Goal: Navigation & Orientation: Find specific page/section

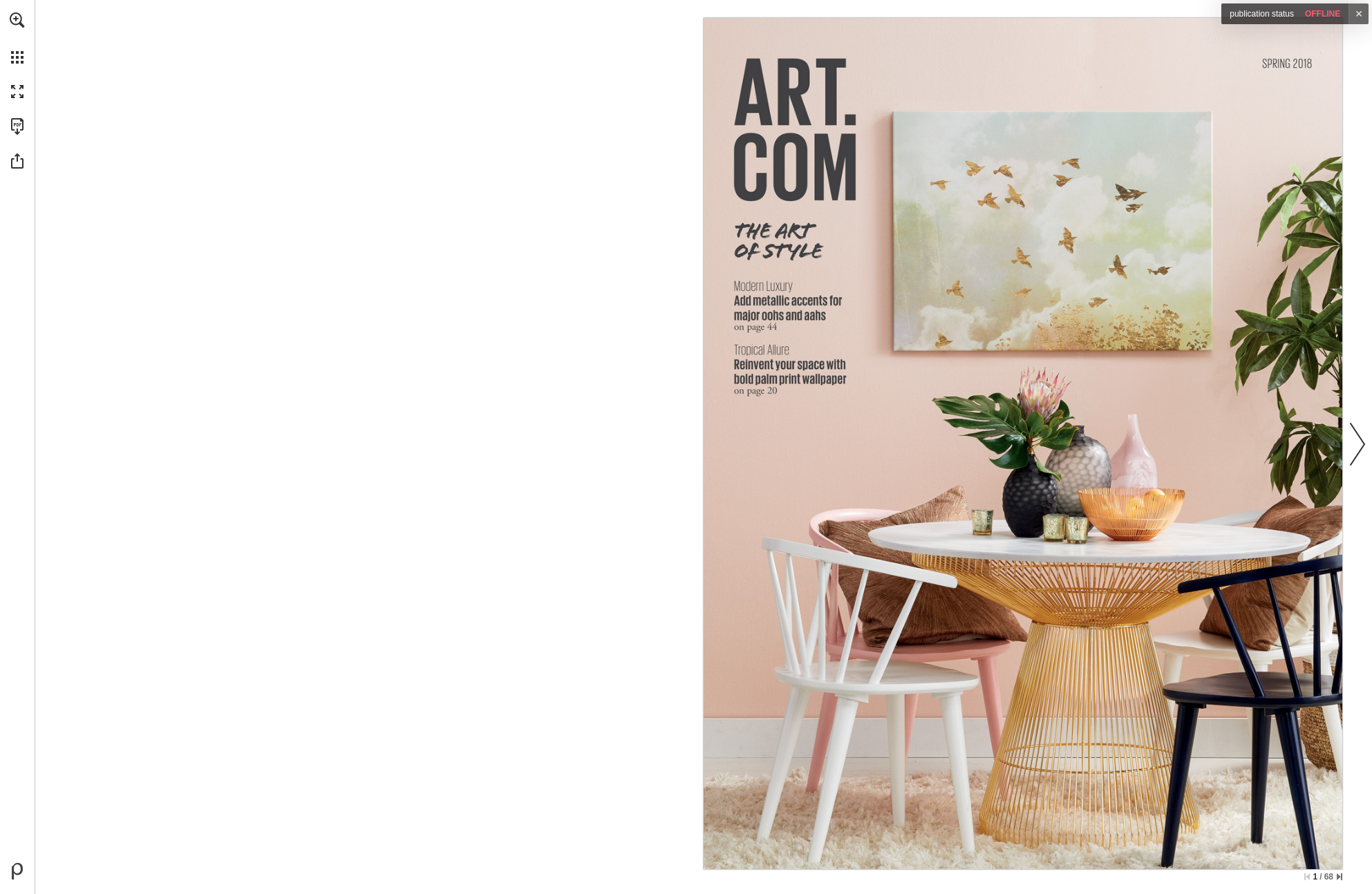
click at [1092, 223] on nav "Publication Content - Ventura - Secondary generator" at bounding box center [1023, 443] width 639 height 851
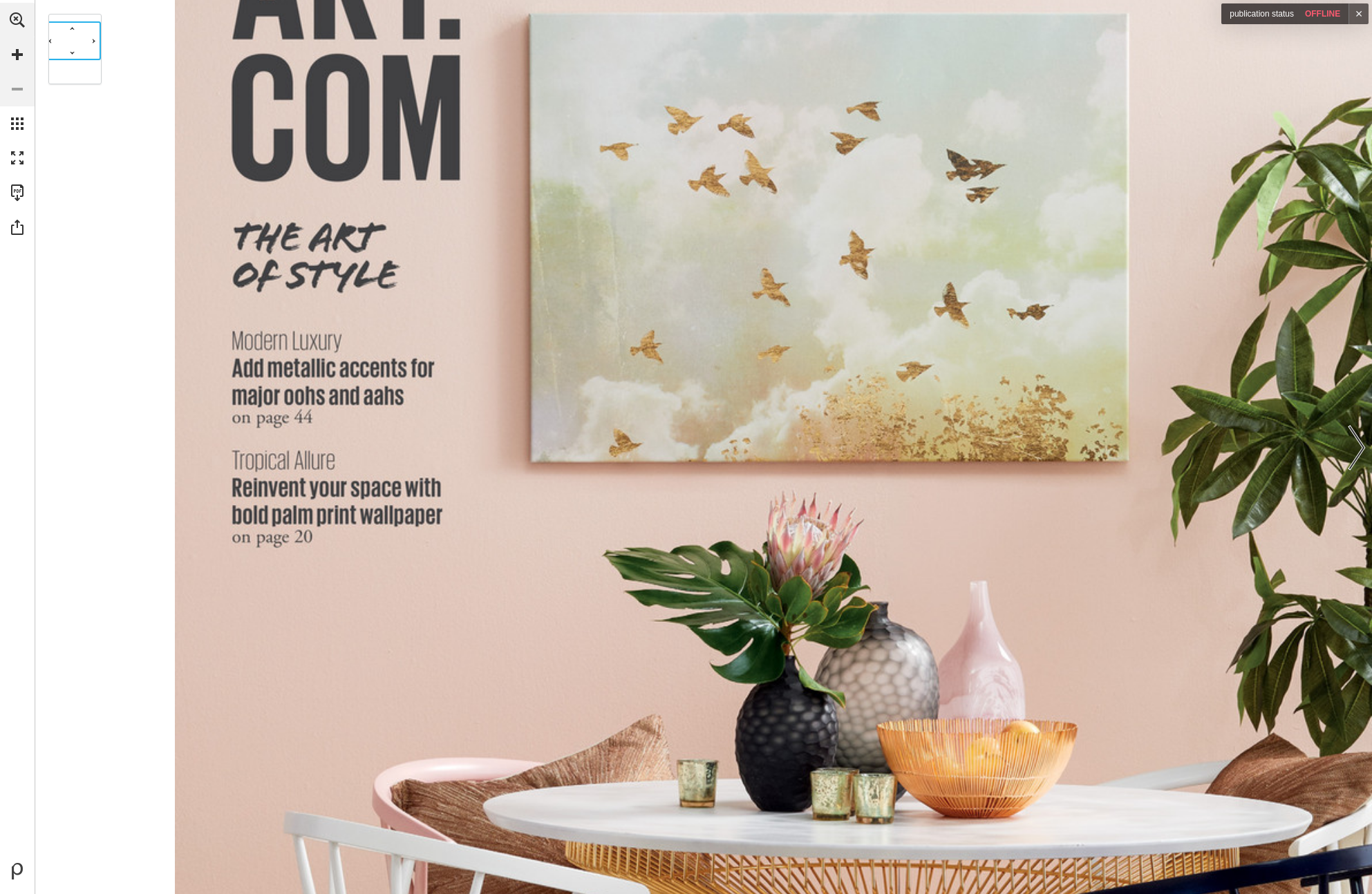
click at [1012, 282] on nav "Publication Content - Ventura - Secondary generator" at bounding box center [774, 636] width 1197 height 1596
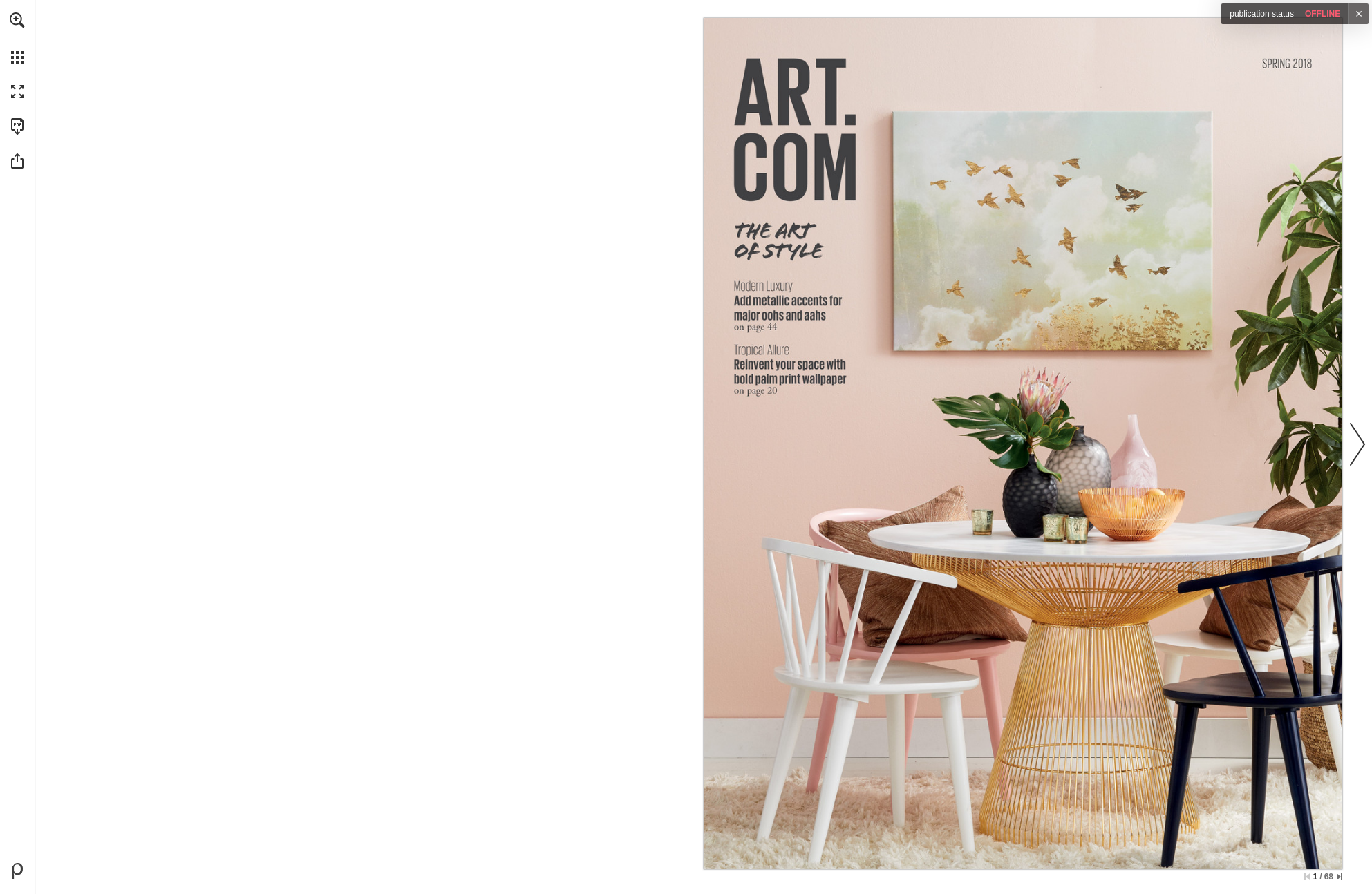
click at [599, 152] on div at bounding box center [384, 443] width 639 height 851
